Goal: Task Accomplishment & Management: Manage account settings

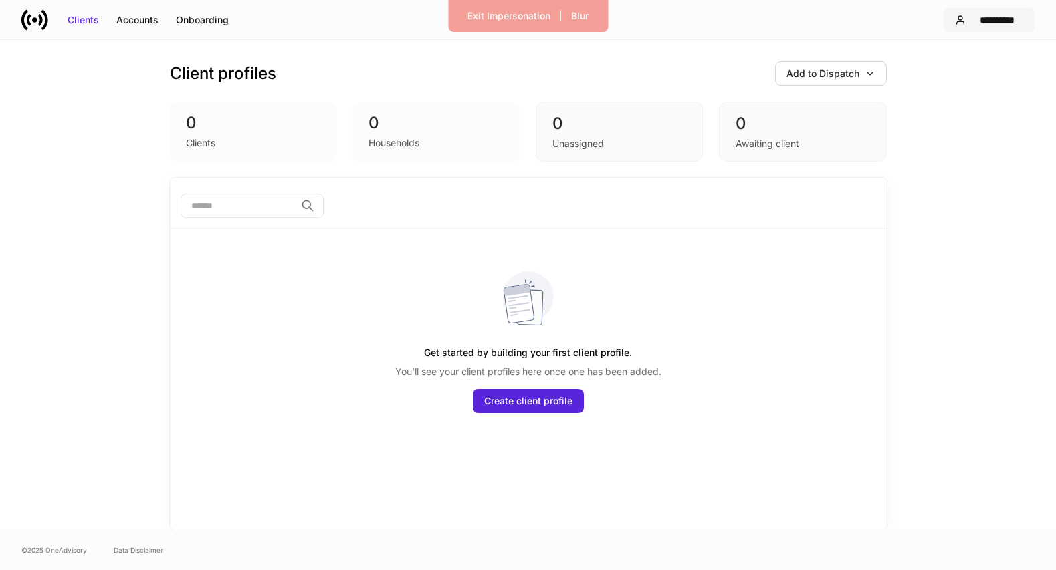
click at [988, 20] on div "**********" at bounding box center [997, 19] width 52 height 13
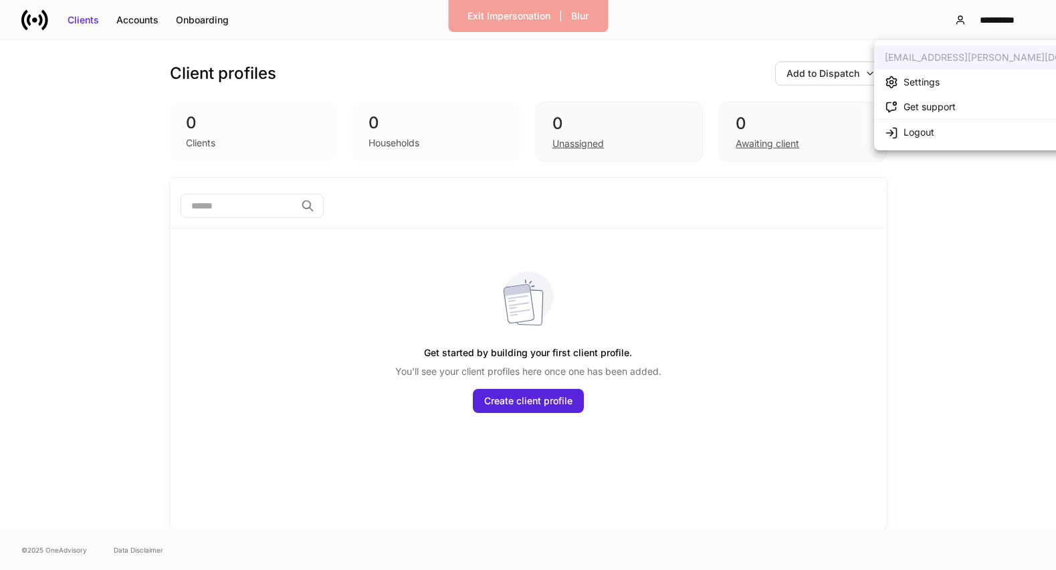
click at [942, 84] on li "Settings" at bounding box center [1003, 82] width 259 height 25
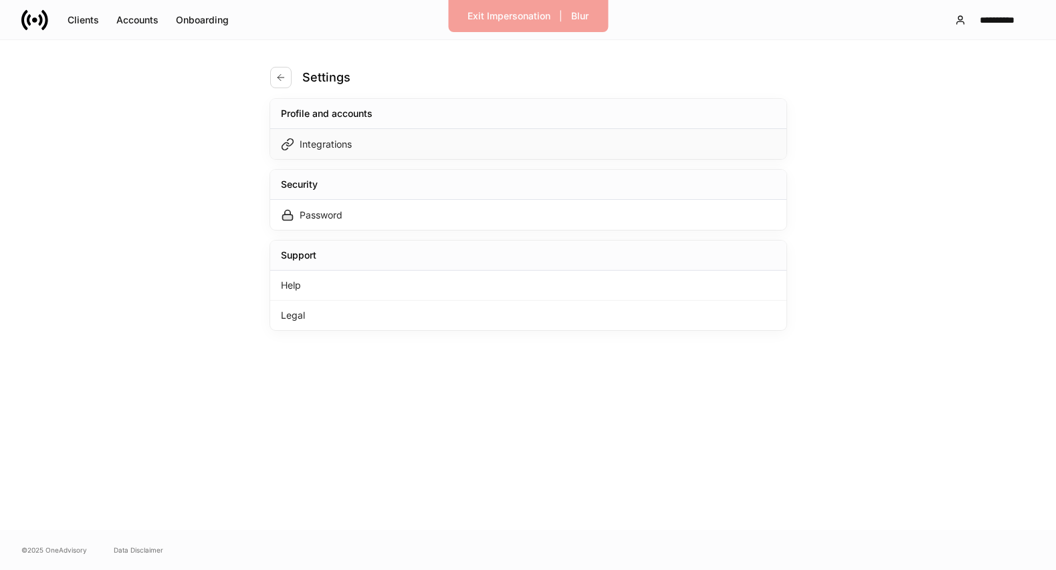
click at [577, 148] on div "Integrations" at bounding box center [528, 144] width 516 height 30
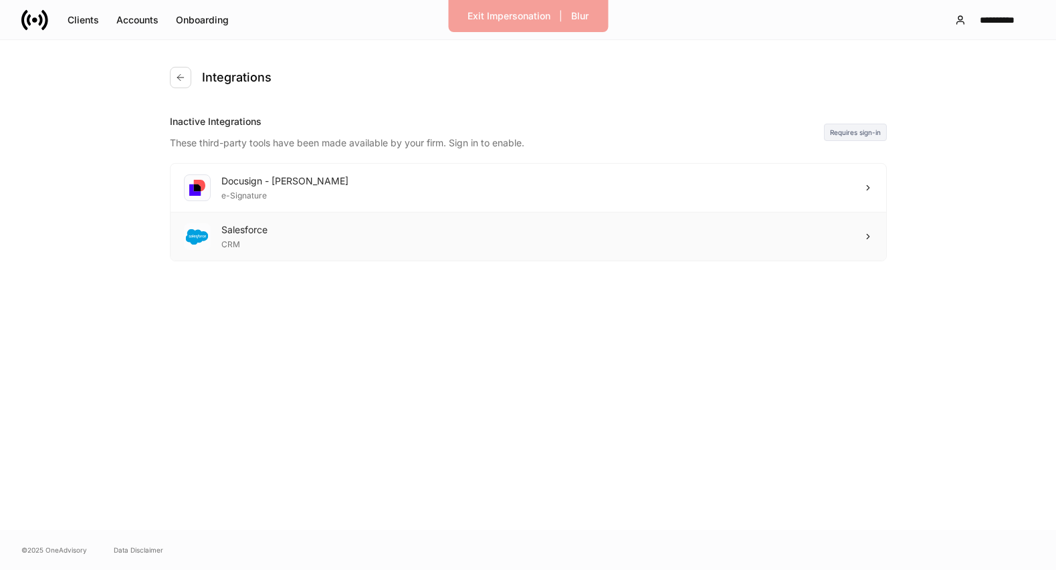
click at [658, 229] on div "Salesforce CRM" at bounding box center [529, 237] width 716 height 48
